Goal: Browse casually

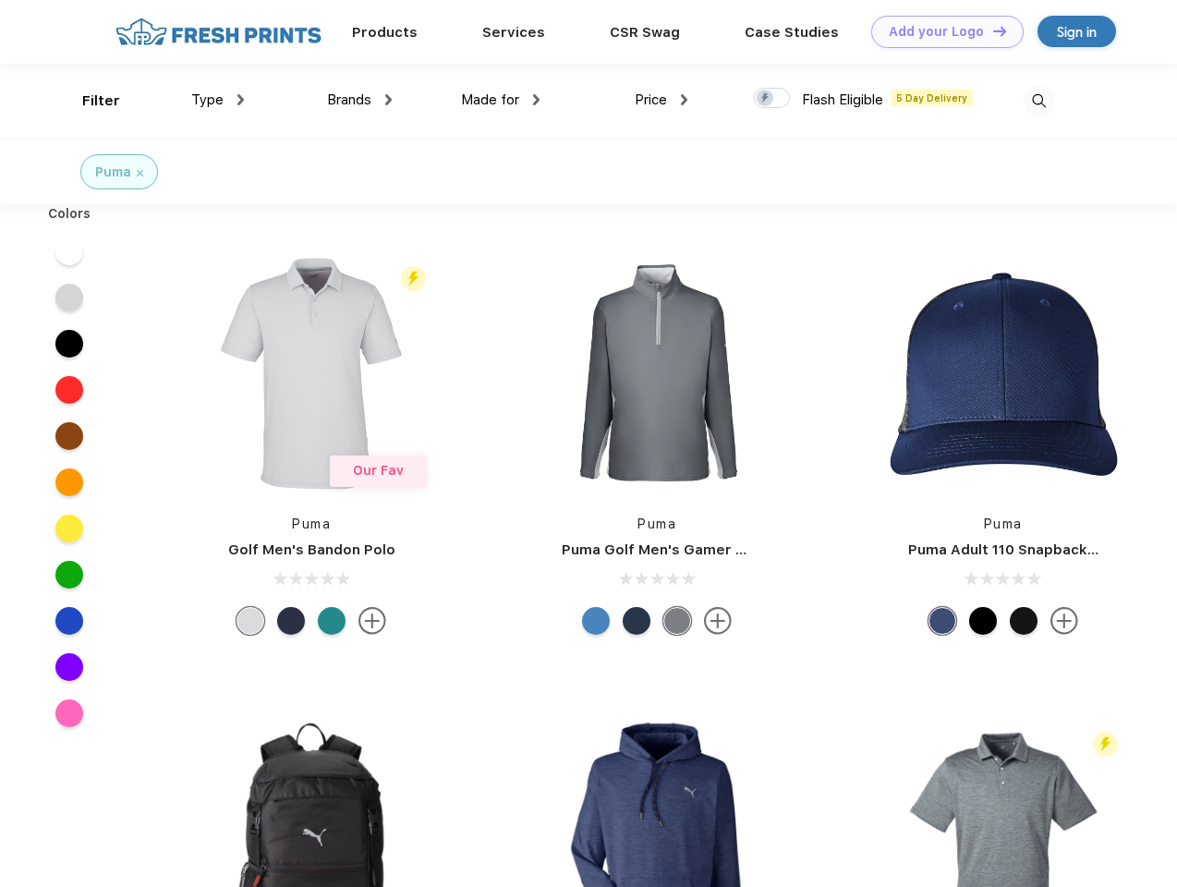
click at [941, 31] on link "Add your Logo Design Tool" at bounding box center [947, 32] width 152 height 32
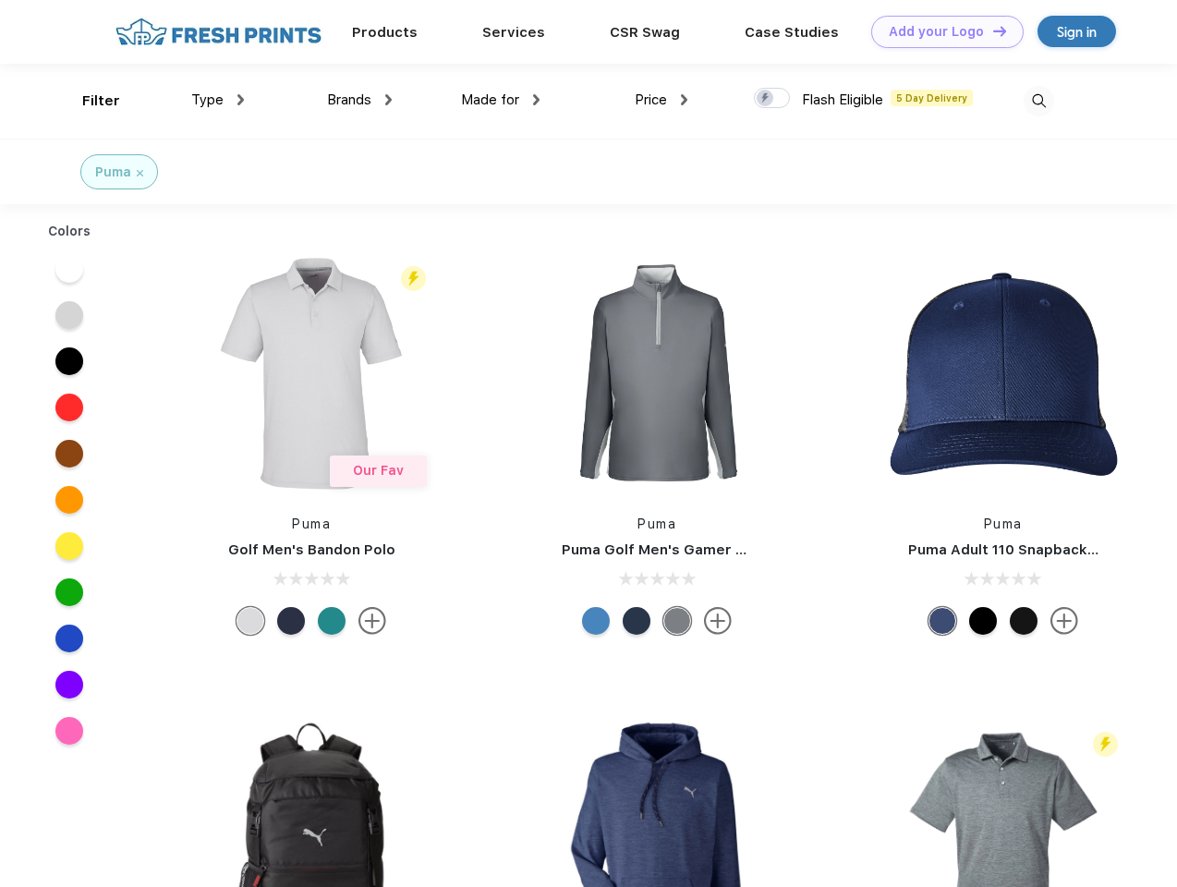
click at [0, 0] on div "Design Tool" at bounding box center [0, 0] width 0 height 0
click at [992, 30] on link "Add your Logo Design Tool" at bounding box center [947, 32] width 152 height 32
click at [89, 101] on div "Filter" at bounding box center [101, 101] width 38 height 21
click at [218, 100] on span "Type" at bounding box center [207, 99] width 32 height 17
click at [359, 100] on span "Brands" at bounding box center [349, 99] width 44 height 17
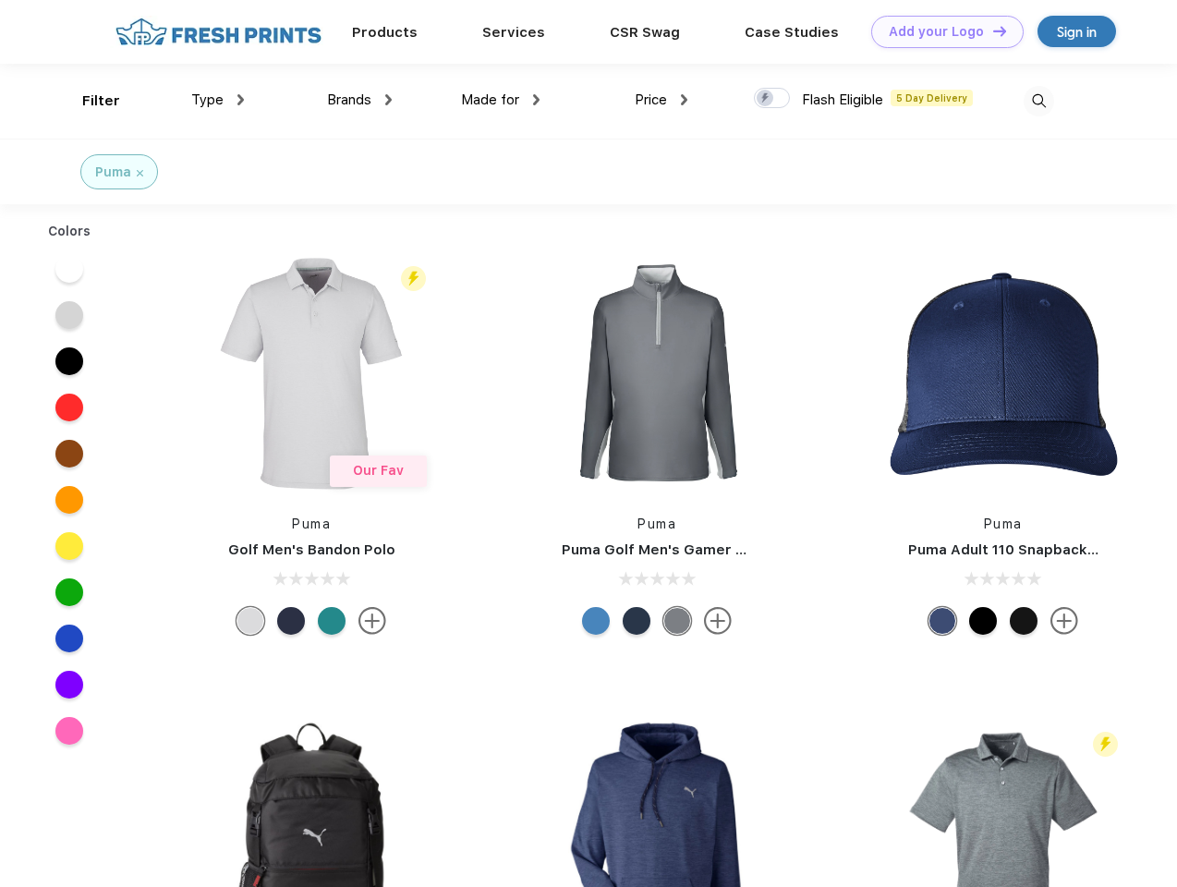
click at [501, 100] on span "Made for" at bounding box center [490, 99] width 58 height 17
click at [662, 100] on span "Price" at bounding box center [651, 99] width 32 height 17
click at [773, 99] on div at bounding box center [772, 98] width 36 height 20
click at [766, 99] on input "checkbox" at bounding box center [760, 93] width 12 height 12
click at [1039, 101] on img at bounding box center [1039, 101] width 30 height 30
